Goal: Information Seeking & Learning: Learn about a topic

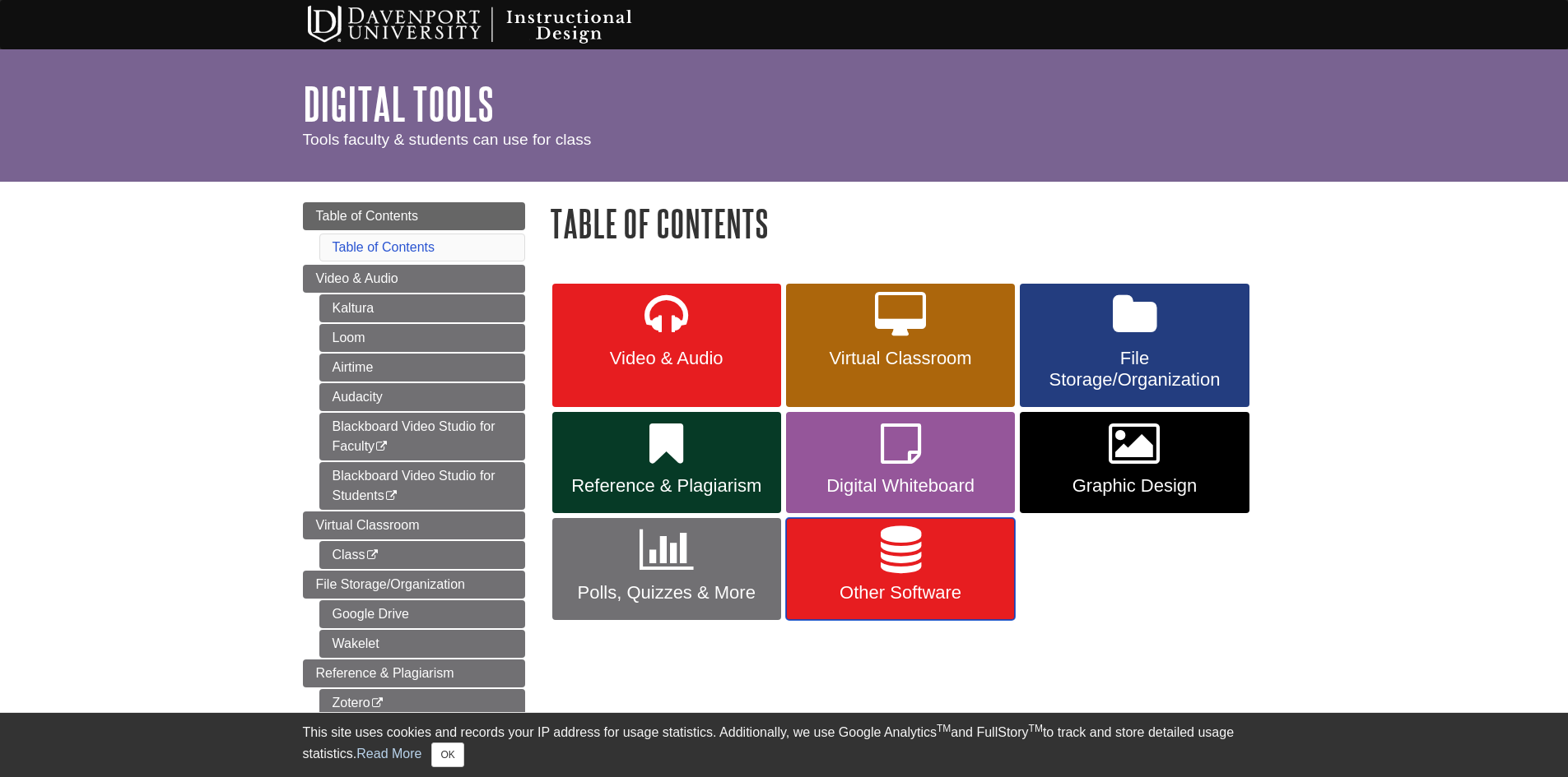
click at [926, 595] on span "Other Software" at bounding box center [900, 593] width 204 height 22
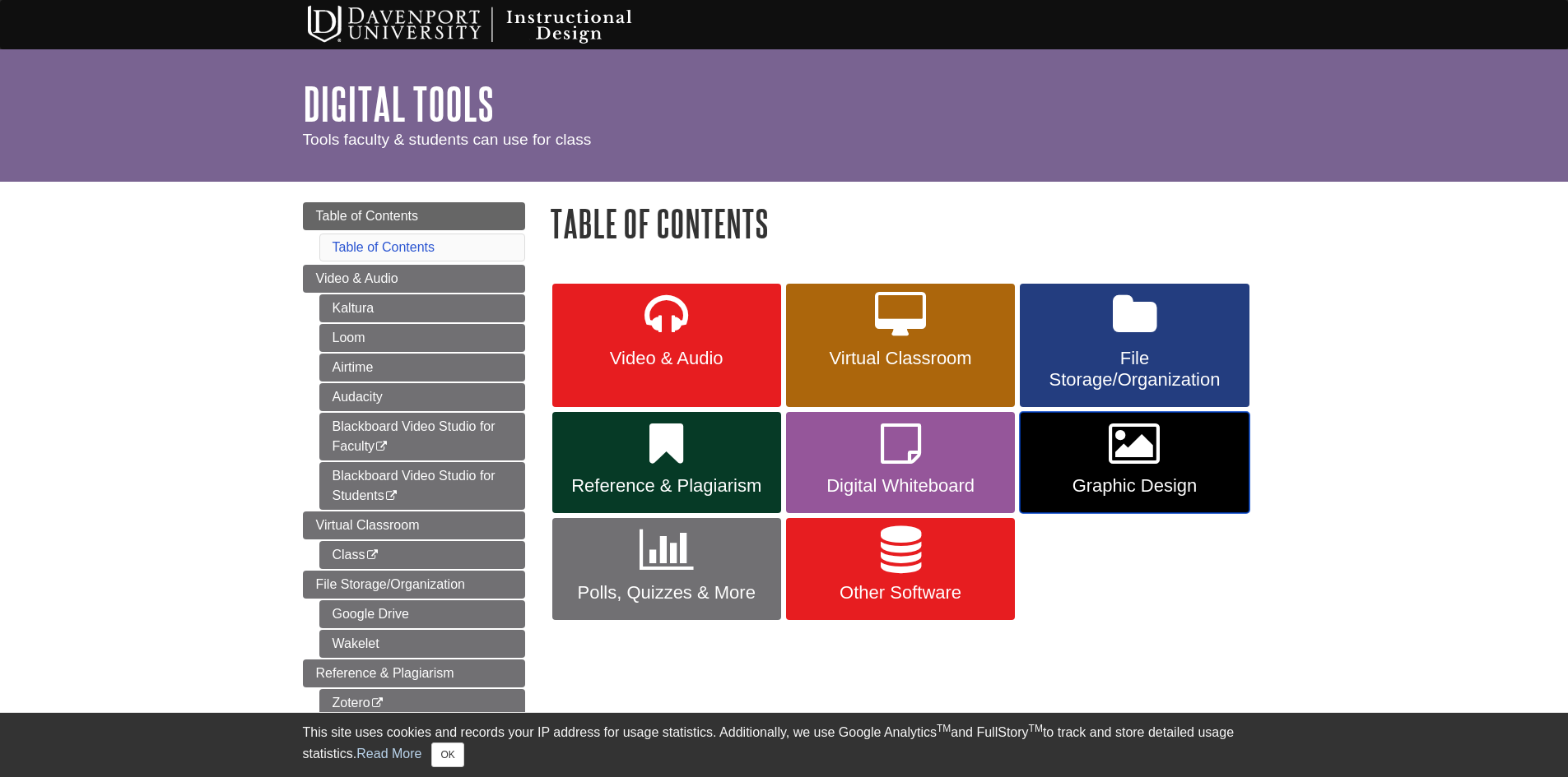
click at [1196, 501] on link "Graphic Design" at bounding box center [1134, 463] width 229 height 102
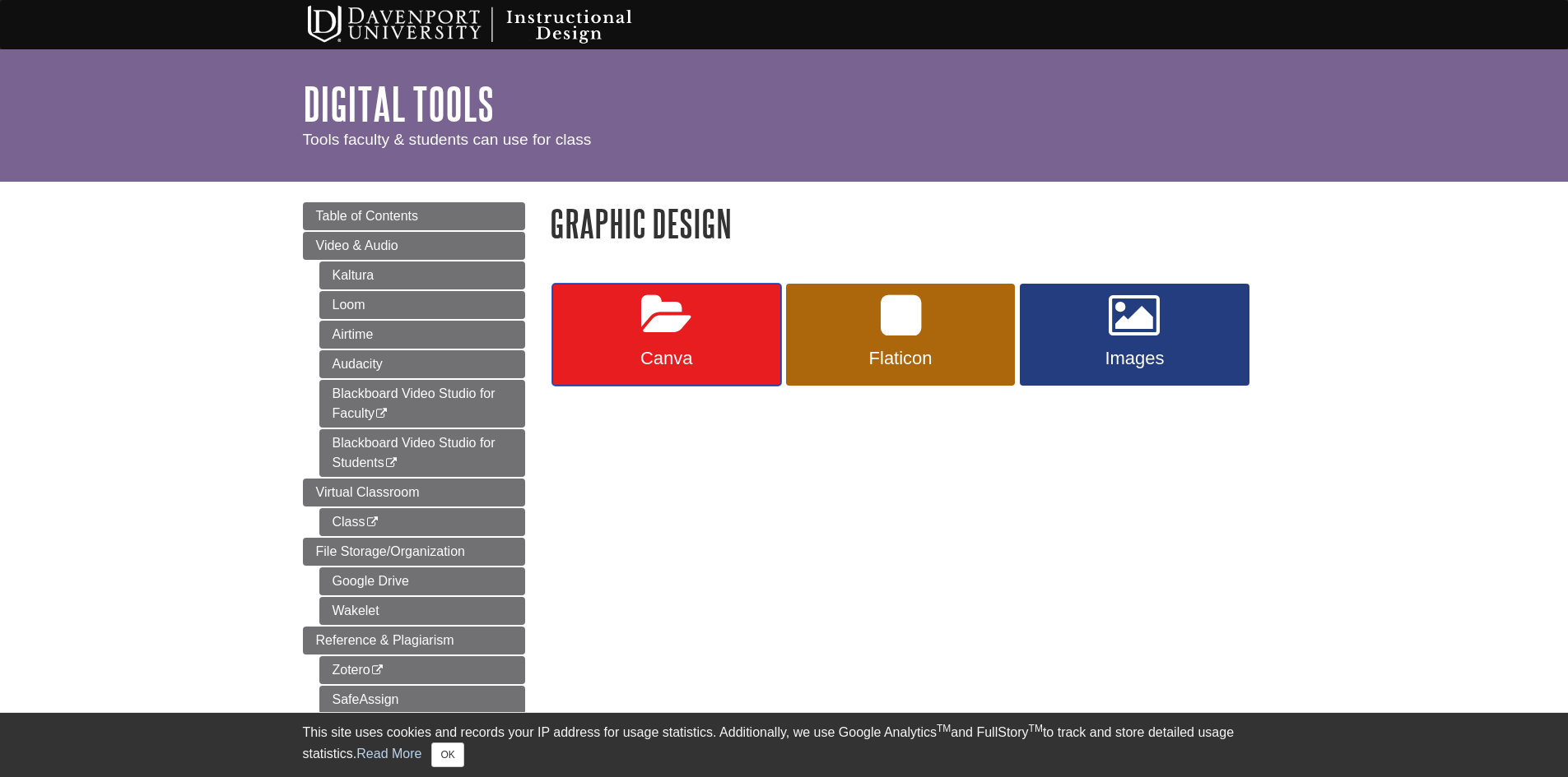
click at [751, 333] on link "Canva" at bounding box center [667, 335] width 229 height 102
